Goal: Find specific page/section: Find specific page/section

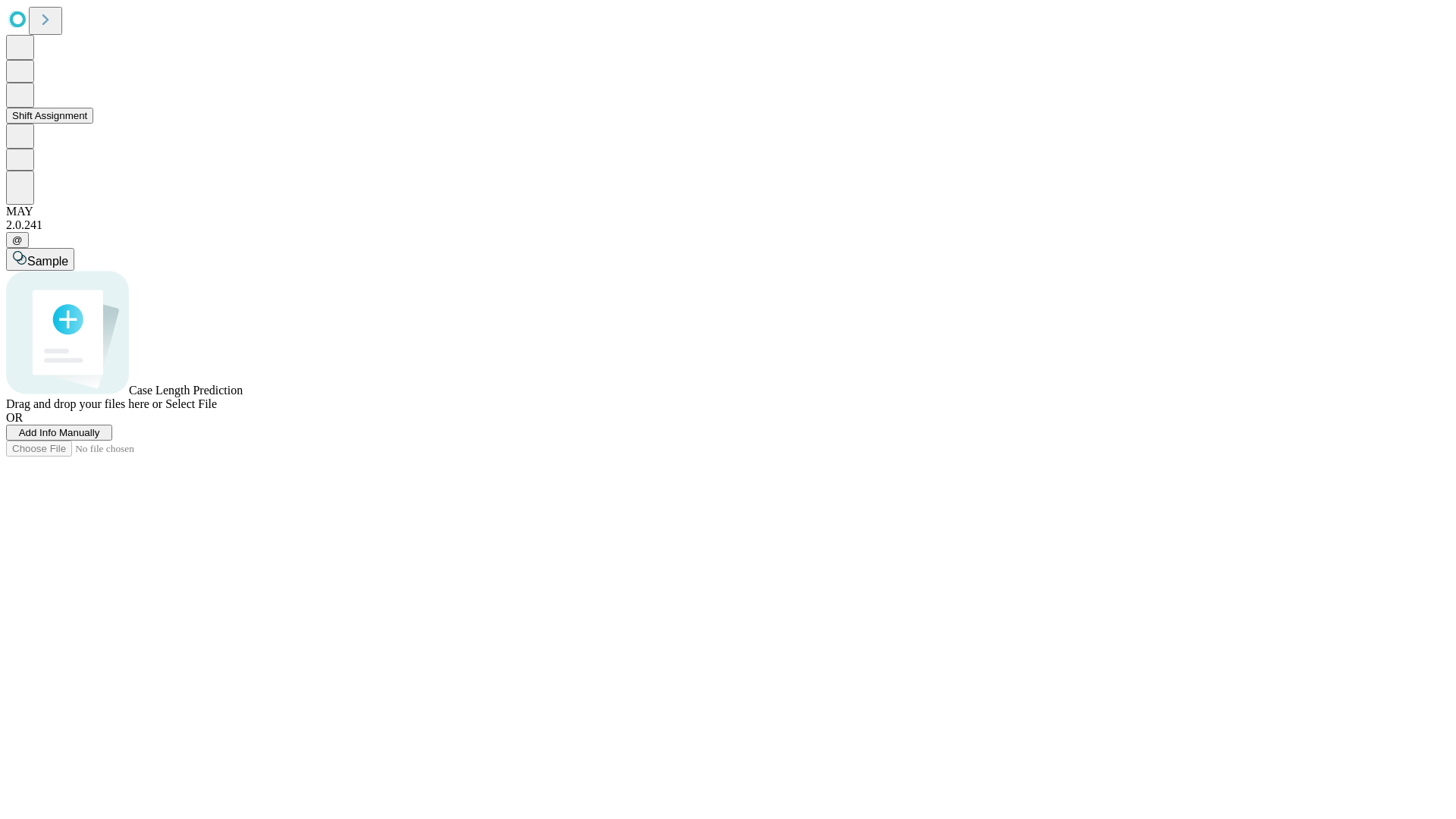
click at [94, 124] on button "Shift Assignment" at bounding box center [49, 116] width 87 height 16
